Goal: Information Seeking & Learning: Find specific fact

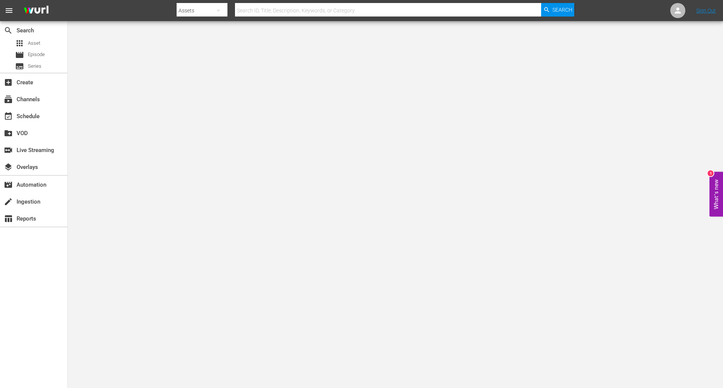
click at [420, 9] on input "text" at bounding box center [388, 11] width 306 height 18
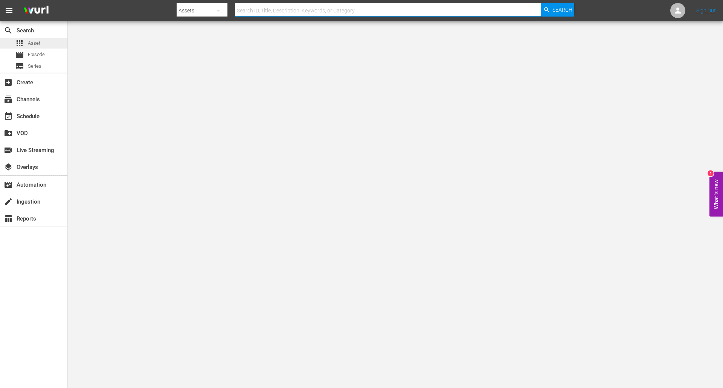
click at [37, 41] on span "Asset" at bounding box center [34, 44] width 12 height 8
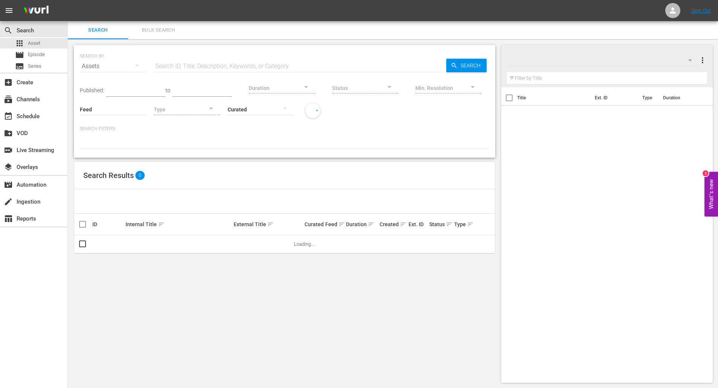
click at [301, 72] on div "Duration" at bounding box center [282, 83] width 66 height 27
click at [291, 67] on input "text" at bounding box center [300, 66] width 292 height 18
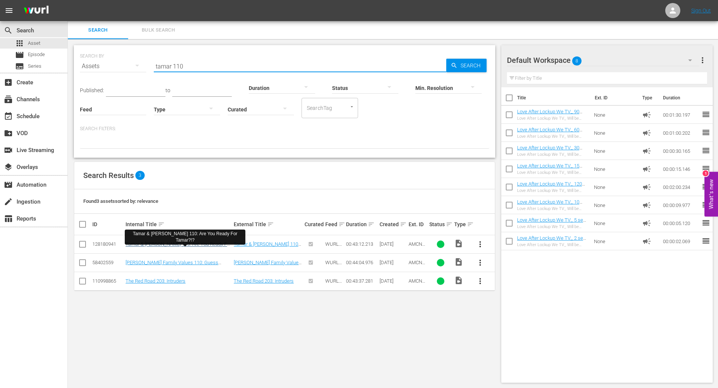
type input "tamar 110"
click at [188, 245] on link "Tamar & [PERSON_NAME] 110: Are You Ready For Tamar?!?" at bounding box center [177, 246] width 105 height 11
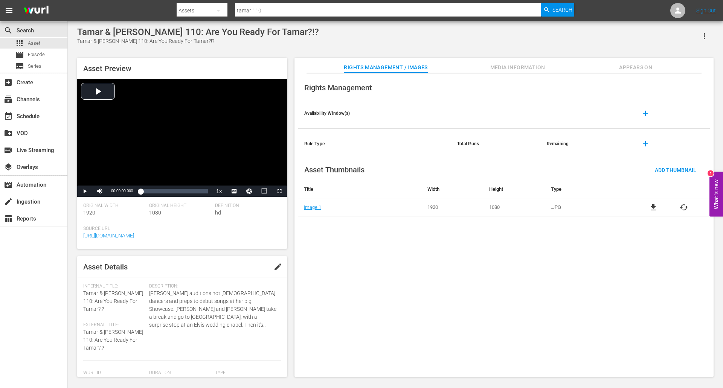
click at [520, 67] on span "Media Information" at bounding box center [518, 67] width 57 height 9
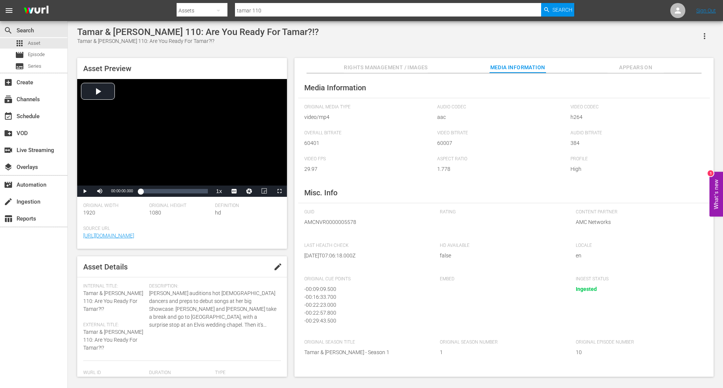
click at [334, 220] on span "AMCNVR0000005578" at bounding box center [366, 222] width 124 height 8
copy span "AMCNVR0000005578"
click at [102, 91] on div "Video Player" at bounding box center [182, 132] width 210 height 107
click at [206, 193] on div "Loaded : 1.38% 00:42:28.524 00:00:01.801" at bounding box center [174, 192] width 67 height 8
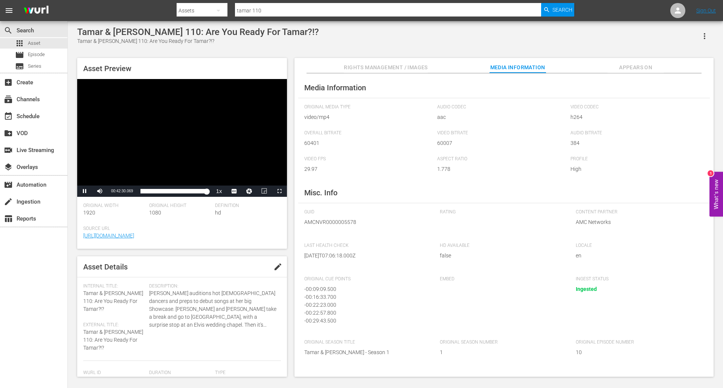
click at [203, 121] on div "Video Player" at bounding box center [182, 132] width 210 height 107
click at [335, 215] on span "GUID" at bounding box center [366, 212] width 124 height 6
click at [335, 222] on span "AMCNVR0000005578" at bounding box center [366, 222] width 124 height 8
